Goal: Information Seeking & Learning: Learn about a topic

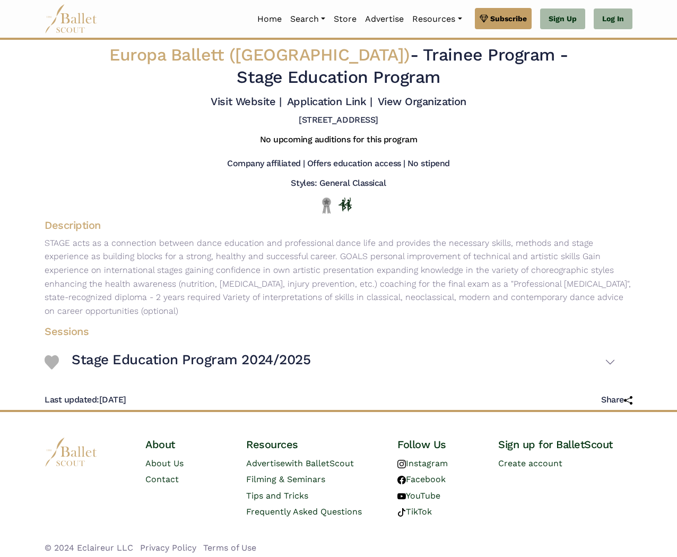
drag, startPoint x: 202, startPoint y: 249, endPoint x: 463, endPoint y: 321, distance: 270.4
click at [463, 318] on p "STAGE acts as a connection between dance education and professional dance life …" at bounding box center [338, 277] width 605 height 82
drag, startPoint x: 179, startPoint y: 286, endPoint x: 214, endPoint y: 322, distance: 49.9
click at [214, 318] on p "STAGE acts as a connection between dance education and professional dance life …" at bounding box center [338, 277] width 605 height 82
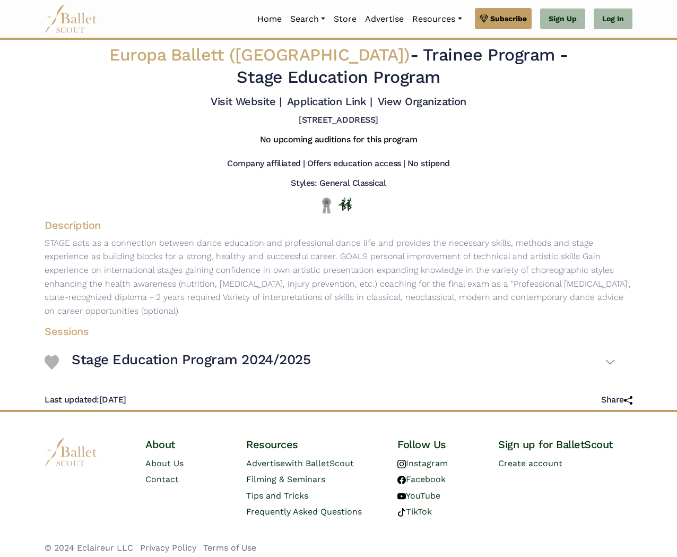
click at [214, 318] on p "STAGE acts as a connection between dance education and professional dance life …" at bounding box center [338, 277] width 605 height 82
drag, startPoint x: 214, startPoint y: 323, endPoint x: 88, endPoint y: 259, distance: 141.9
click at [87, 258] on p "STAGE acts as a connection between dance education and professional dance life …" at bounding box center [338, 277] width 605 height 82
click at [88, 259] on p "STAGE acts as a connection between dance education and professional dance life …" at bounding box center [338, 277] width 605 height 82
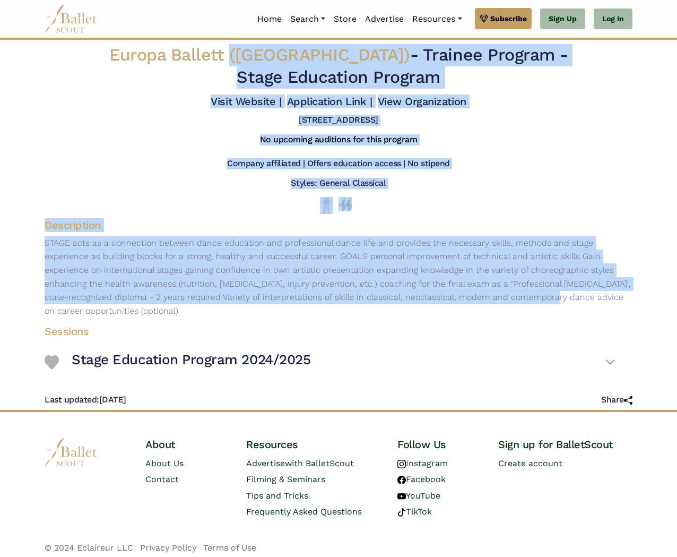
drag, startPoint x: 277, startPoint y: 62, endPoint x: 427, endPoint y: 300, distance: 281.8
click at [427, 300] on div "Europa Ballett ([GEOGRAPHIC_DATA]) - Trainee Program - Stage Education Program …" at bounding box center [338, 225] width 605 height 370
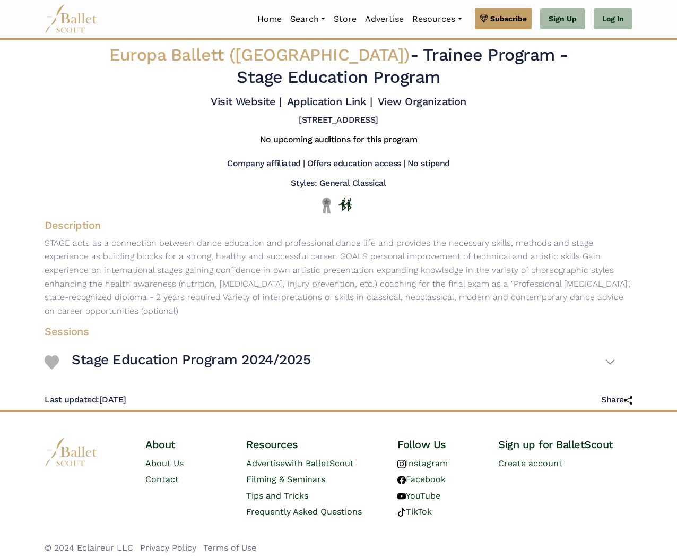
click at [427, 318] on p "STAGE acts as a connection between dance education and professional dance life …" at bounding box center [338, 277] width 605 height 82
drag, startPoint x: 184, startPoint y: 318, endPoint x: 102, endPoint y: 282, distance: 89.3
click at [46, 241] on div "Description STAGE acts as a connection between dance education and professional…" at bounding box center [338, 269] width 605 height 102
click at [184, 299] on p "STAGE acts as a connection between dance education and professional dance life …" at bounding box center [338, 277] width 605 height 82
drag, startPoint x: 171, startPoint y: 324, endPoint x: 108, endPoint y: 276, distance: 79.2
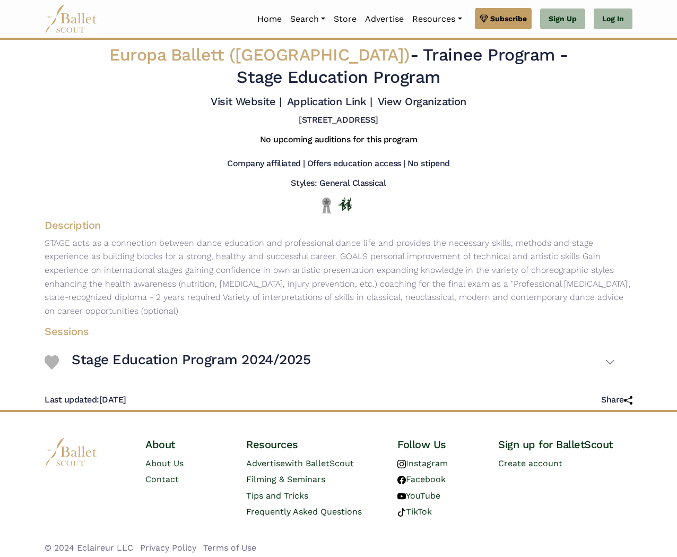
click at [41, 252] on p "STAGE acts as a connection between dance education and professional dance life …" at bounding box center [338, 277] width 605 height 82
click at [146, 279] on p "STAGE acts as a connection between dance education and professional dance life …" at bounding box center [338, 277] width 605 height 82
click at [380, 293] on p "STAGE acts as a connection between dance education and professional dance life …" at bounding box center [338, 277] width 605 height 82
click at [377, 317] on p "STAGE acts as a connection between dance education and professional dance life …" at bounding box center [338, 277] width 605 height 82
drag, startPoint x: 417, startPoint y: 152, endPoint x: 195, endPoint y: 144, distance: 221.4
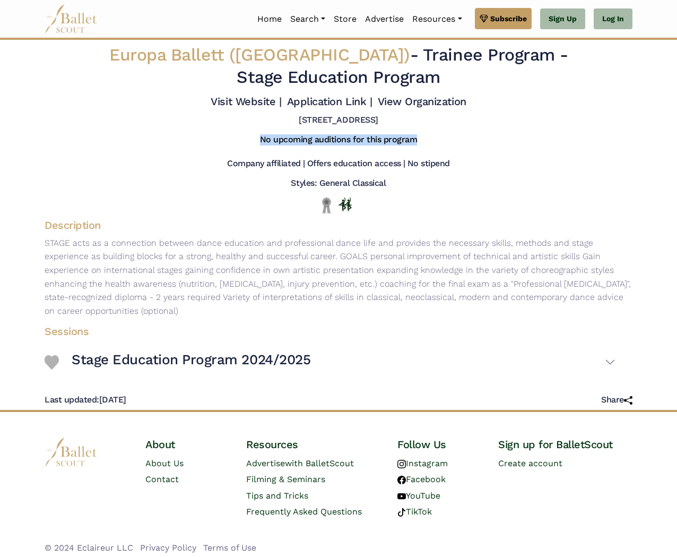
click at [195, 144] on div "No upcoming auditions for this program" at bounding box center [338, 142] width 605 height 24
click at [350, 287] on p "STAGE acts as a connection between dance education and professional dance life …" at bounding box center [338, 277] width 605 height 82
click at [400, 266] on p "STAGE acts as a connection between dance education and professional dance life …" at bounding box center [338, 277] width 605 height 82
